Goal: Complete application form

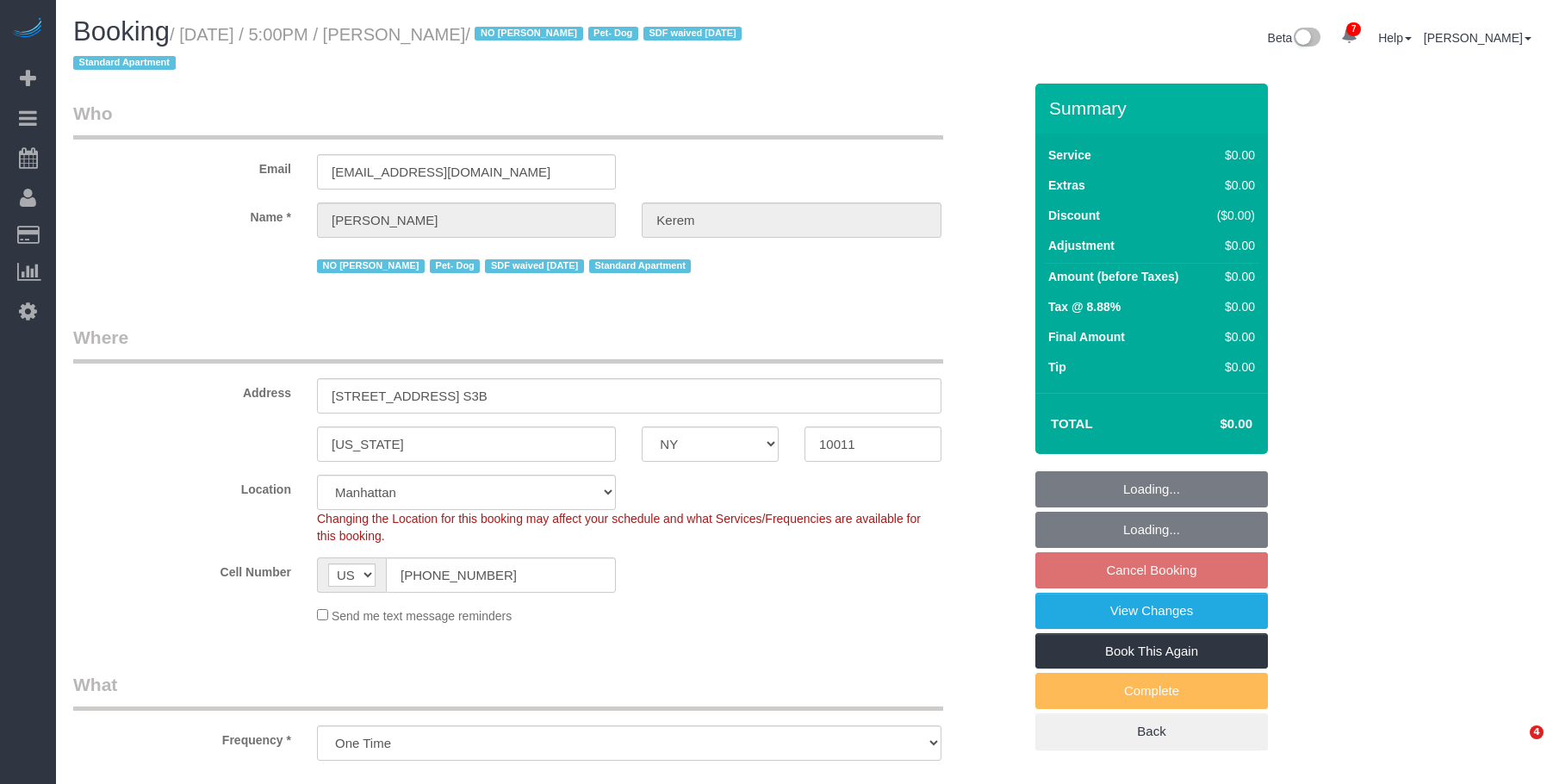
select select "NY"
select select "number:64"
select select "number:78"
select select "number:13"
select select "number:5"
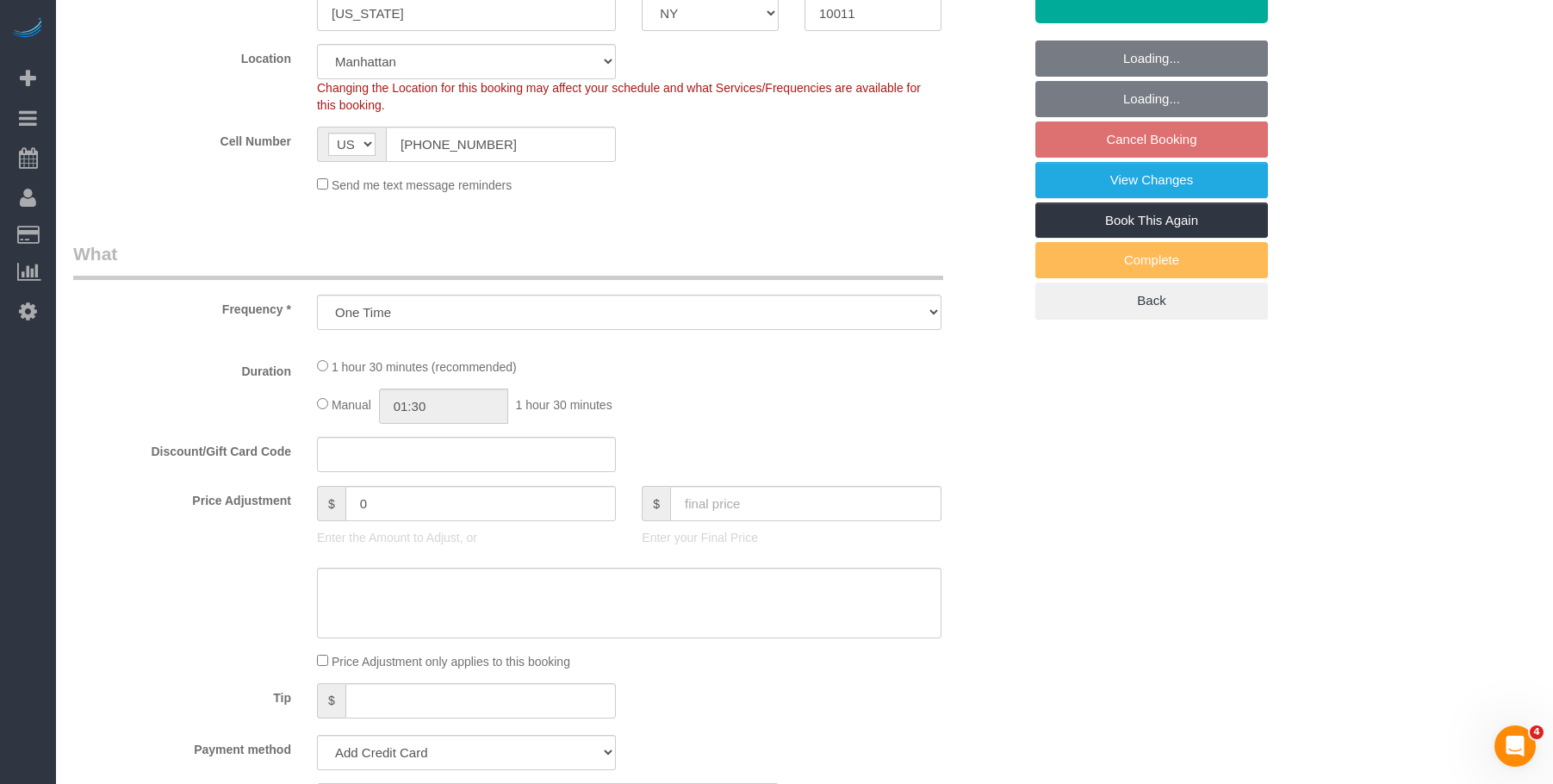
select select "object:840"
select select "string:stripe-pm_1RSMK44VGloSiKo7GjZfo9Rp"
select select "spot10"
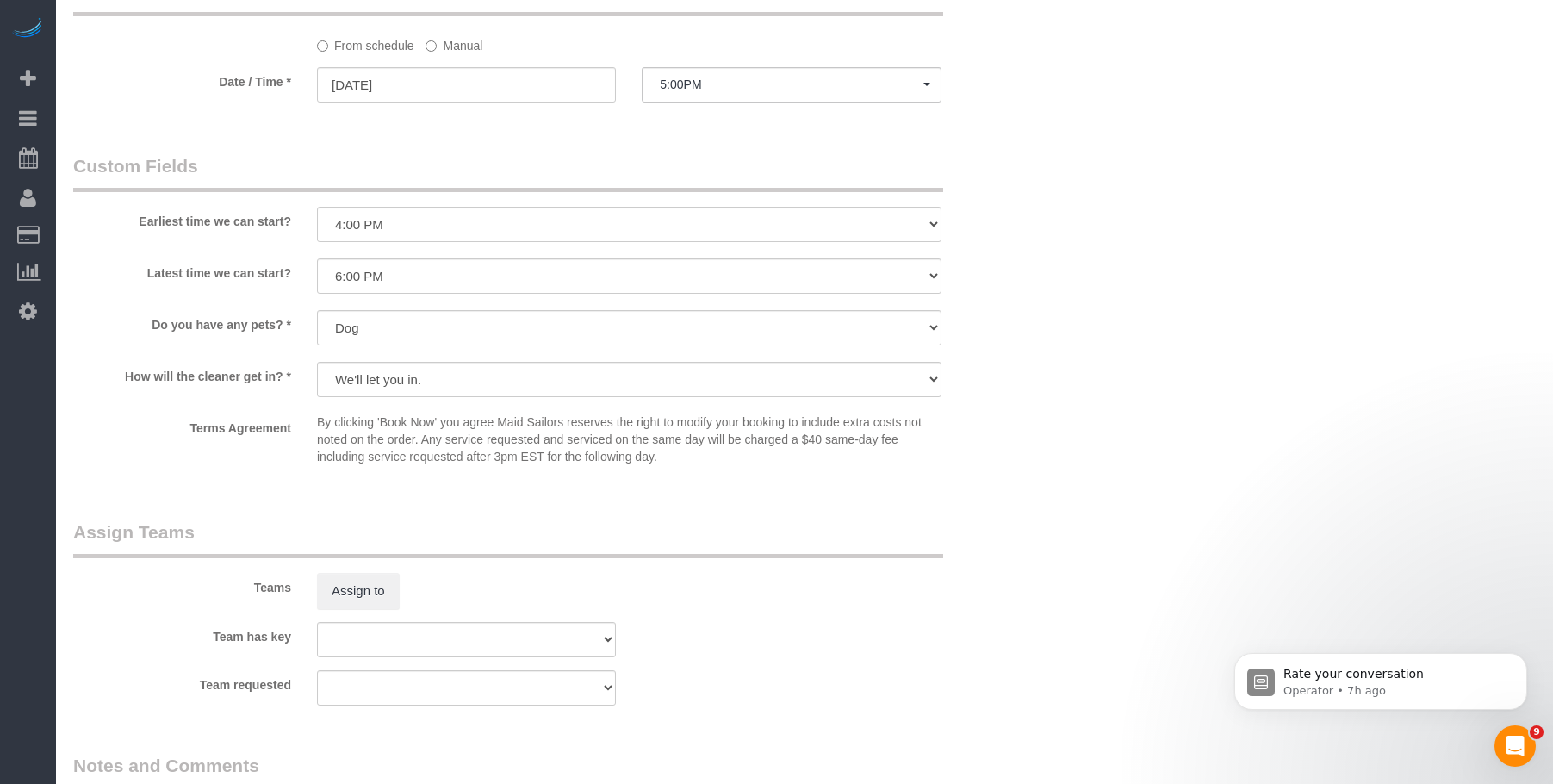
scroll to position [1550, 0]
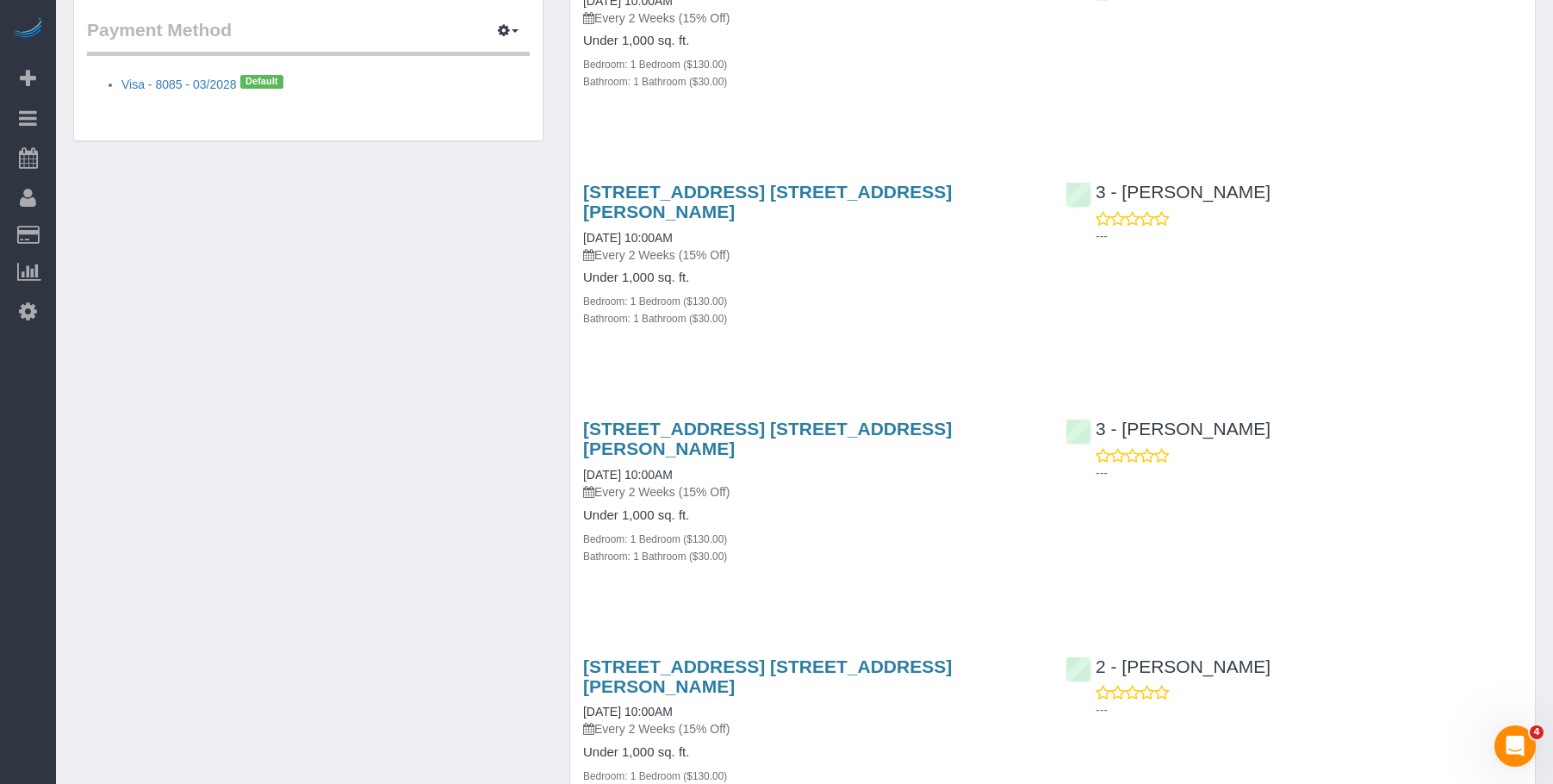
scroll to position [1550, 0]
